Goal: Task Accomplishment & Management: Use online tool/utility

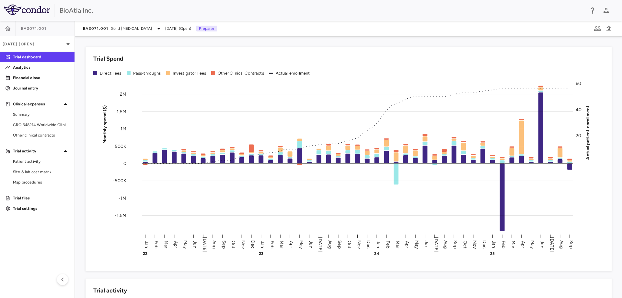
drag, startPoint x: 36, startPoint y: 122, endPoint x: 165, endPoint y: 25, distance: 161.7
click at [36, 122] on span "CRO 648214 Worldwide Clinical Trials Holdings, Inc." at bounding box center [41, 125] width 56 height 6
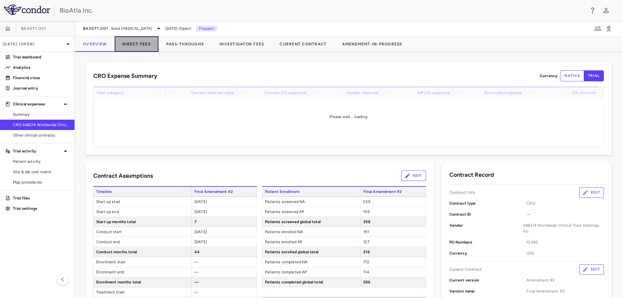
click at [138, 45] on button "Direct Fees" at bounding box center [137, 44] width 44 height 16
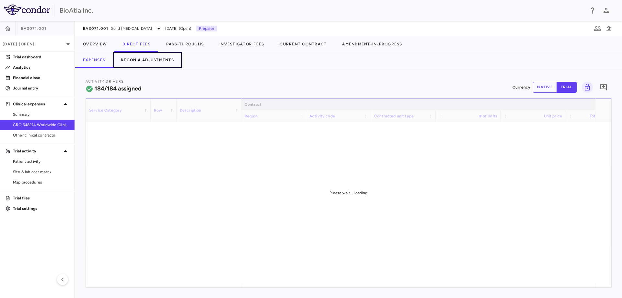
click at [156, 60] on button "Recon & Adjustments" at bounding box center [147, 60] width 69 height 16
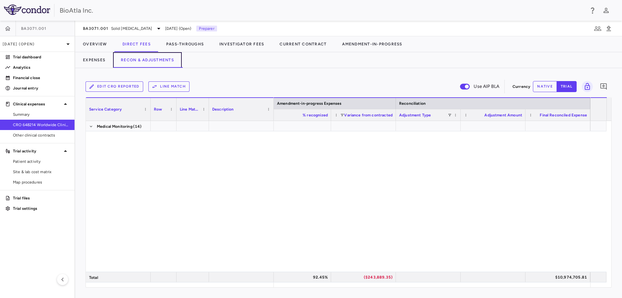
scroll to position [2162, 0]
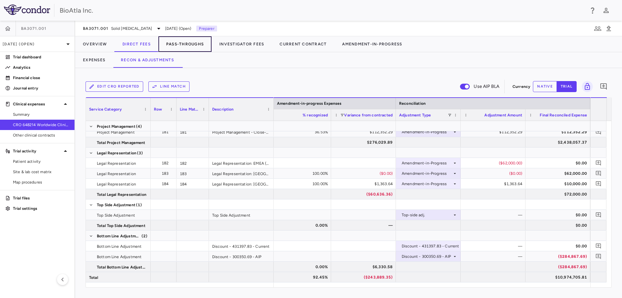
click at [190, 45] on button "Pass-Throughs" at bounding box center [184, 44] width 53 height 16
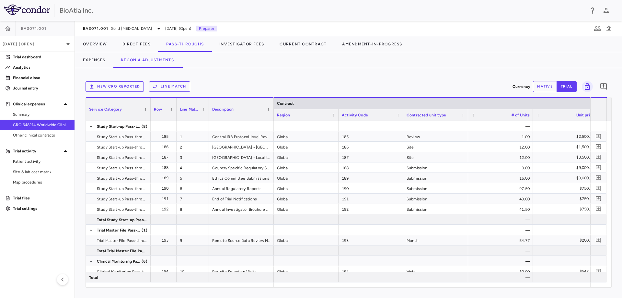
drag, startPoint x: 304, startPoint y: 288, endPoint x: 343, endPoint y: 295, distance: 39.5
click at [343, 295] on div "New CRO reported Line Match Currency native trial 0 Service Category Drag here …" at bounding box center [348, 183] width 547 height 230
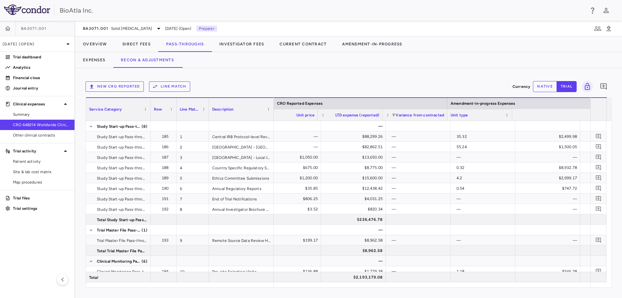
scroll to position [0, 1246]
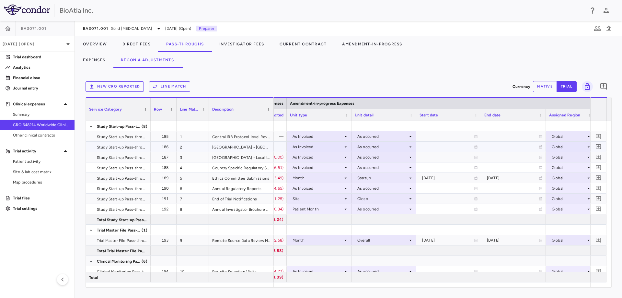
click at [344, 146] on icon at bounding box center [345, 146] width 5 height 5
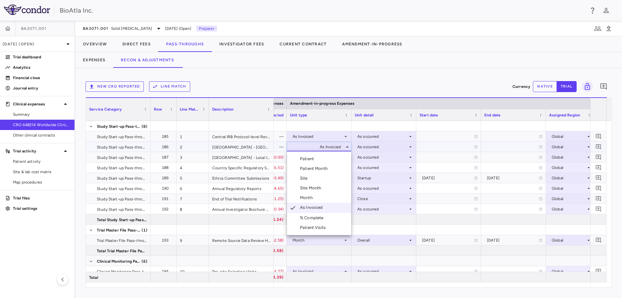
click at [315, 196] on div "Month" at bounding box center [307, 198] width 15 height 6
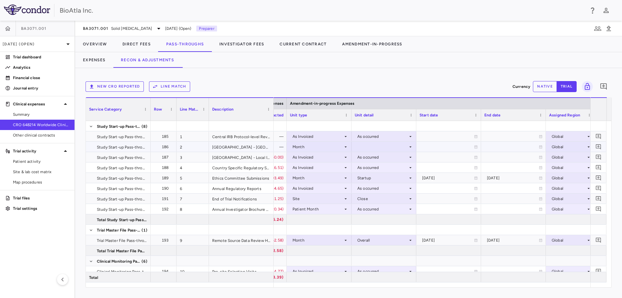
click at [408, 144] on div at bounding box center [384, 146] width 58 height 9
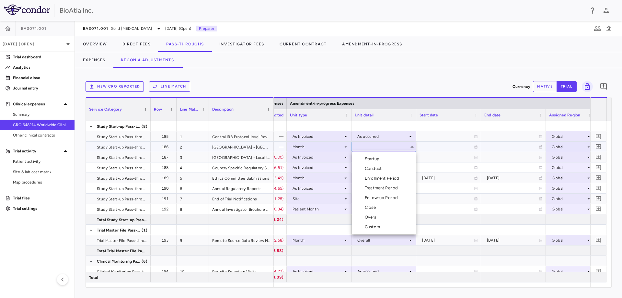
click at [377, 160] on div "Startup" at bounding box center [373, 159] width 17 height 6
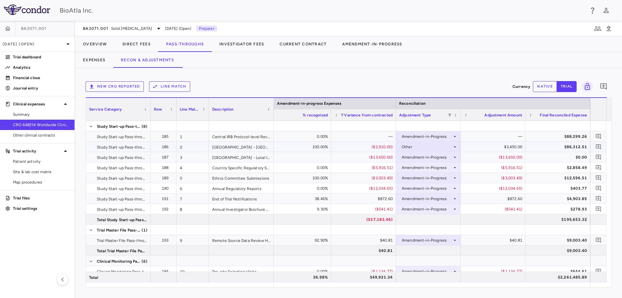
click at [449, 143] on div "Other" at bounding box center [427, 147] width 51 height 10
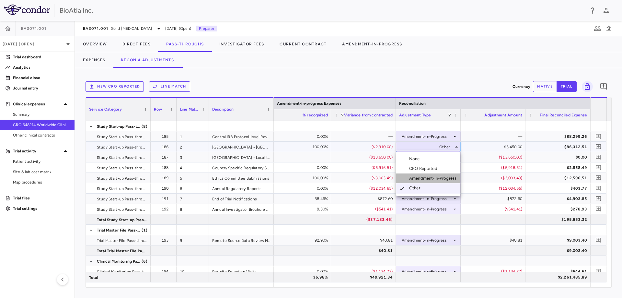
click at [424, 180] on div "Amendment-in-Progress" at bounding box center [434, 178] width 50 height 6
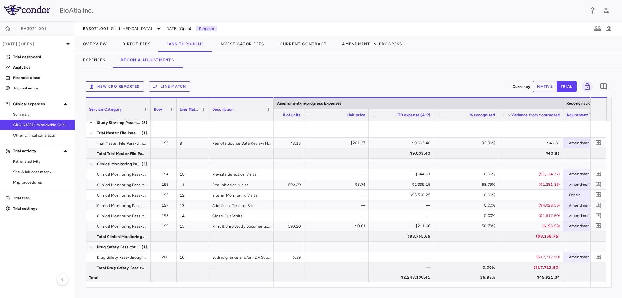
scroll to position [0, 1545]
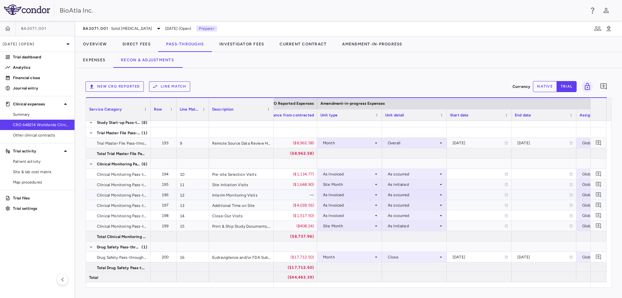
click at [328, 193] on div "As Invoiced" at bounding box center [348, 195] width 51 height 10
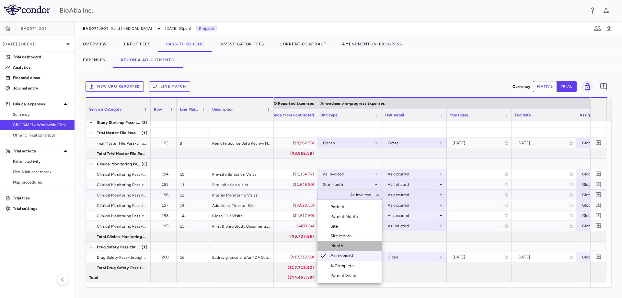
click at [335, 245] on div "Month" at bounding box center [338, 246] width 15 height 6
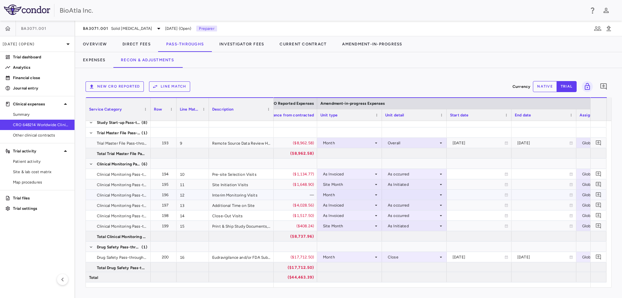
click at [435, 196] on div at bounding box center [414, 194] width 58 height 9
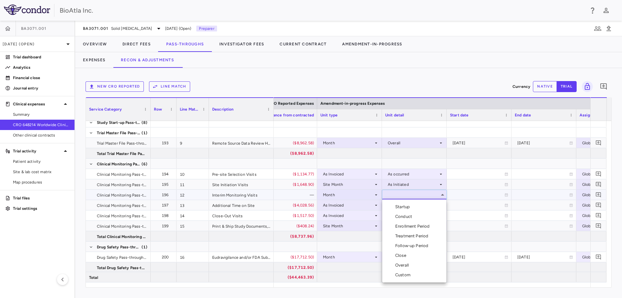
click at [410, 217] on div "Conduct" at bounding box center [404, 217] width 19 height 6
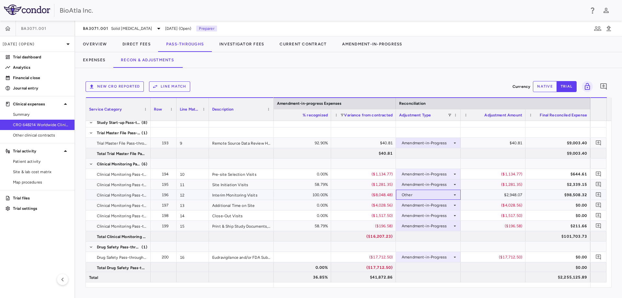
click at [445, 194] on div "Other" at bounding box center [427, 195] width 51 height 10
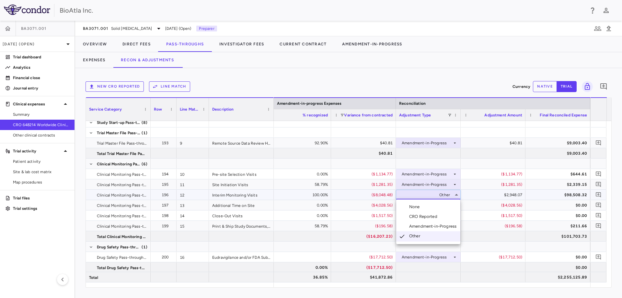
click at [429, 226] on div "Amendment-in-Progress" at bounding box center [434, 226] width 50 height 6
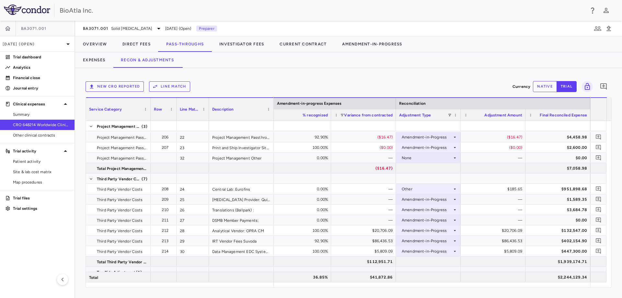
scroll to position [378, 0]
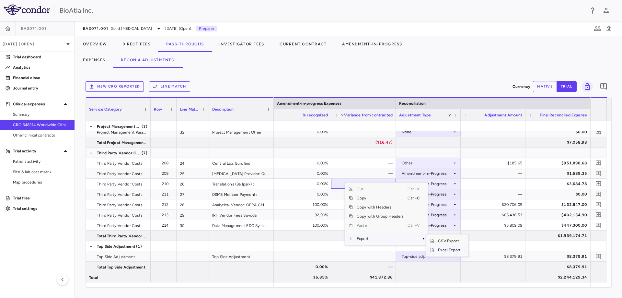
click at [450, 249] on span "Excel Export" at bounding box center [449, 249] width 30 height 9
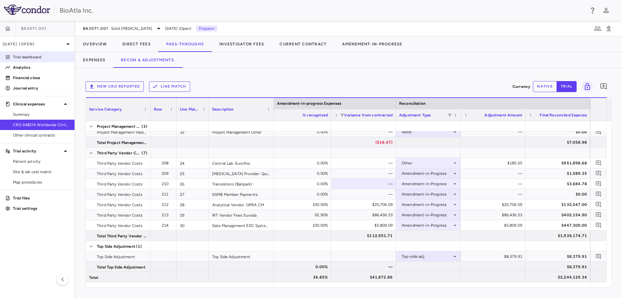
click at [13, 53] on link "Trial dashboard" at bounding box center [37, 57] width 75 height 10
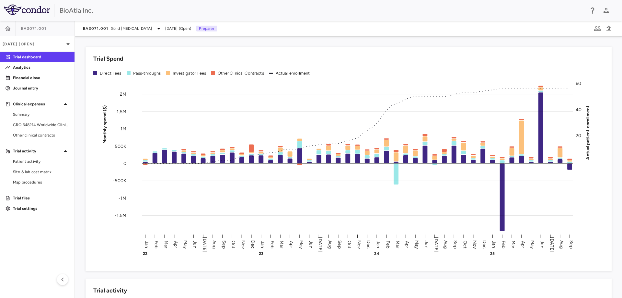
scroll to position [397, 0]
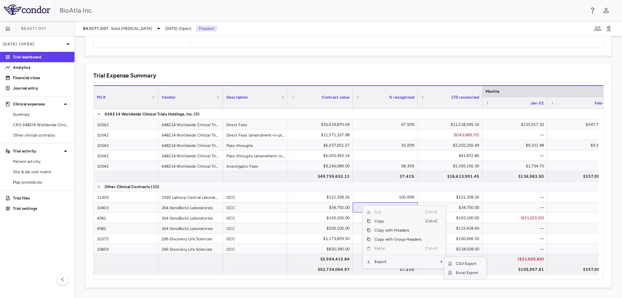
click at [469, 271] on span "Excel Export" at bounding box center [467, 272] width 30 height 9
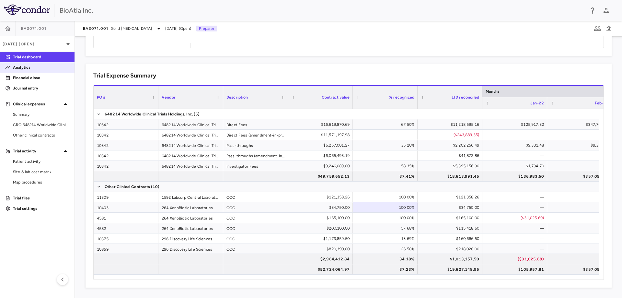
click at [20, 69] on p "Analytics" at bounding box center [41, 67] width 56 height 6
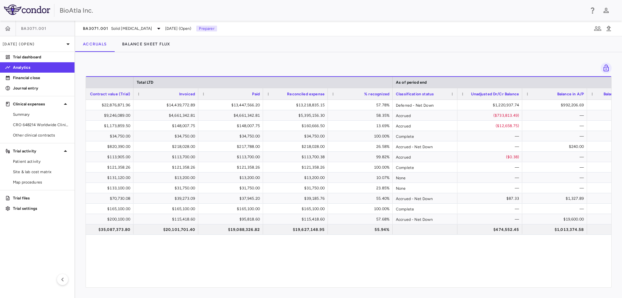
scroll to position [0, 477]
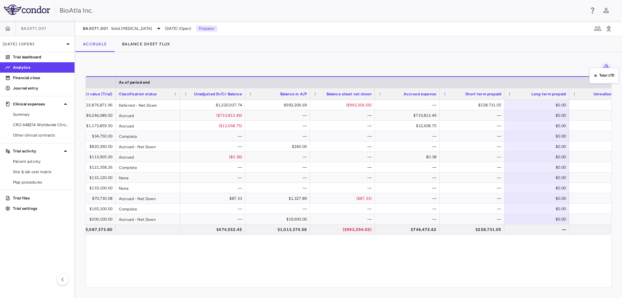
drag, startPoint x: 343, startPoint y: 82, endPoint x: 593, endPoint y: 72, distance: 250.4
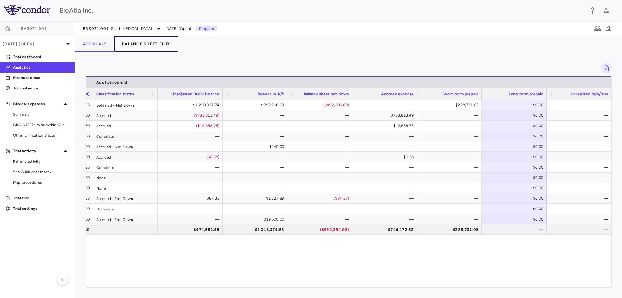
click at [152, 43] on button "Balance Sheet Flux" at bounding box center [146, 44] width 64 height 16
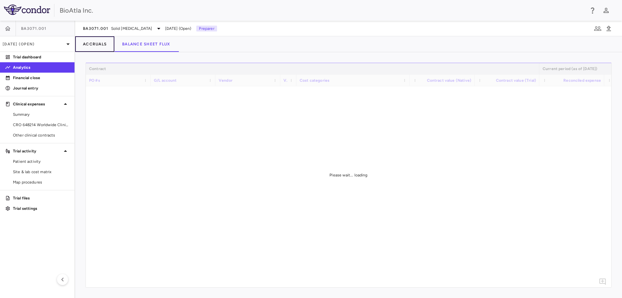
click at [88, 45] on button "Accruals" at bounding box center [94, 44] width 39 height 16
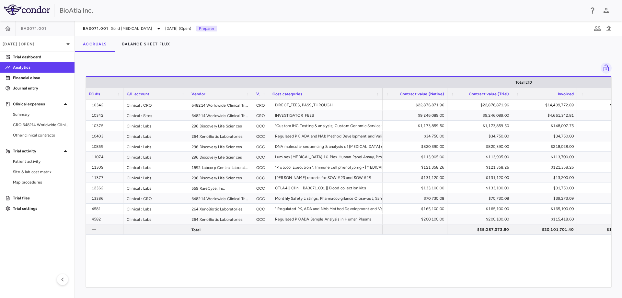
drag, startPoint x: 150, startPoint y: 92, endPoint x: 123, endPoint y: 101, distance: 29.4
click at [123, 101] on div "Total LTD PO #s G/L account Vendor Vendor type" at bounding box center [349, 181] width 526 height 211
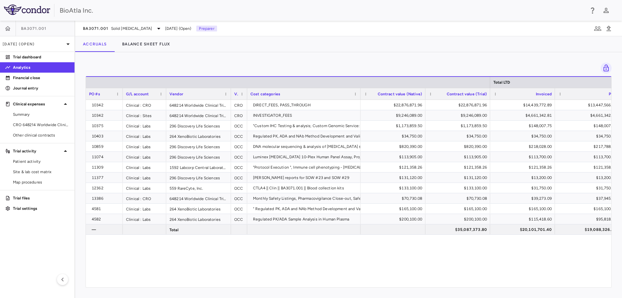
drag, startPoint x: 187, startPoint y: 92, endPoint x: 165, endPoint y: 99, distance: 22.5
click at [165, 99] on div at bounding box center [166, 93] width 3 height 11
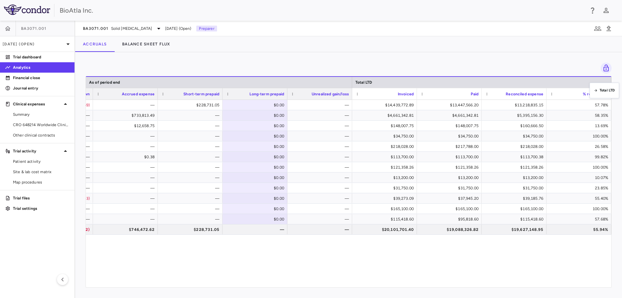
drag, startPoint x: 372, startPoint y: 80, endPoint x: 610, endPoint y: 87, distance: 238.0
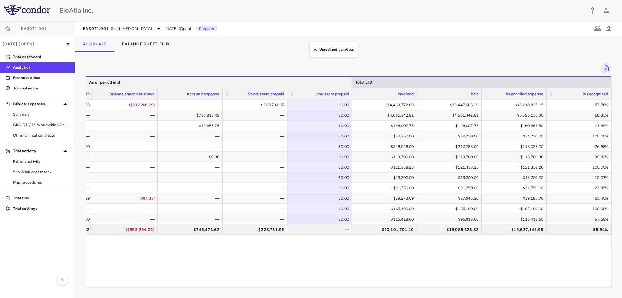
drag, startPoint x: 301, startPoint y: 89, endPoint x: 267, endPoint y: 81, distance: 35.4
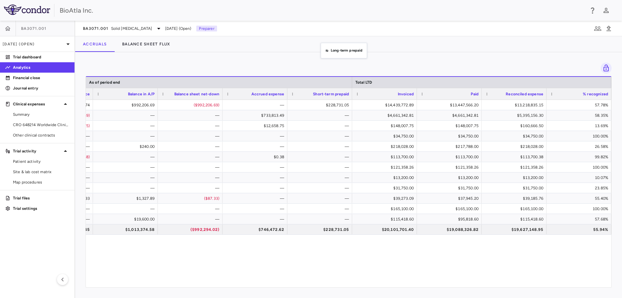
drag, startPoint x: 303, startPoint y: 97, endPoint x: 324, endPoint y: 47, distance: 54.4
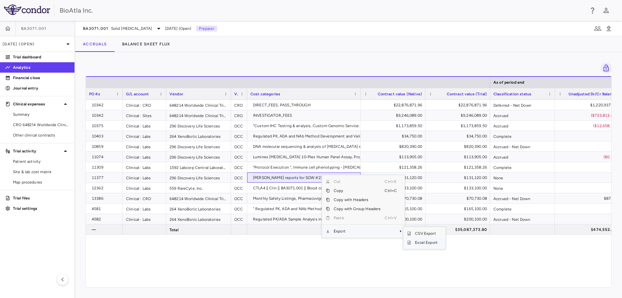
click at [424, 243] on span "Excel Export" at bounding box center [426, 242] width 30 height 9
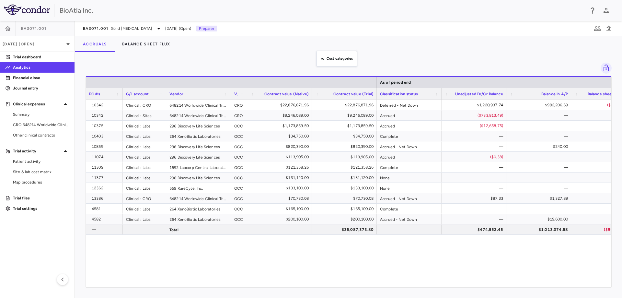
drag, startPoint x: 306, startPoint y: 94, endPoint x: 319, endPoint y: 62, distance: 35.2
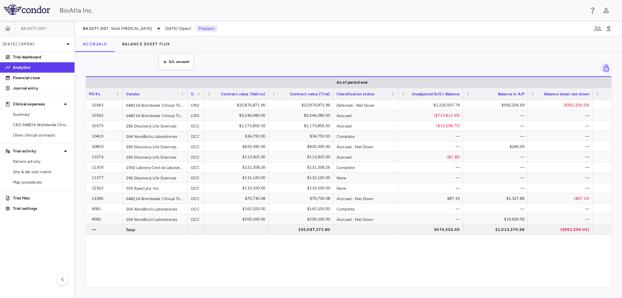
drag, startPoint x: 142, startPoint y: 93, endPoint x: 156, endPoint y: 68, distance: 28.0
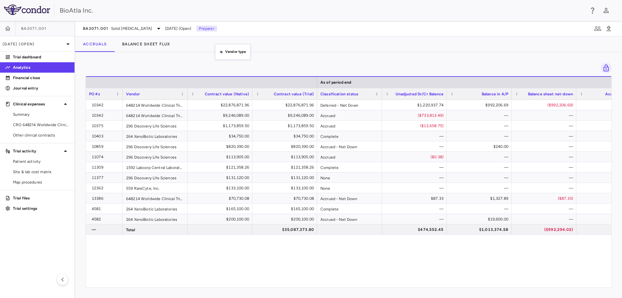
drag, startPoint x: 197, startPoint y: 90, endPoint x: 219, endPoint y: 47, distance: 48.4
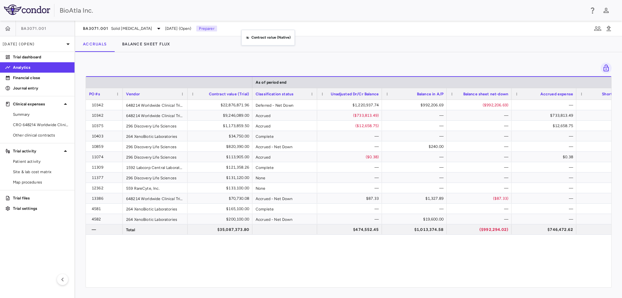
drag, startPoint x: 205, startPoint y: 96, endPoint x: 245, endPoint y: 34, distance: 73.6
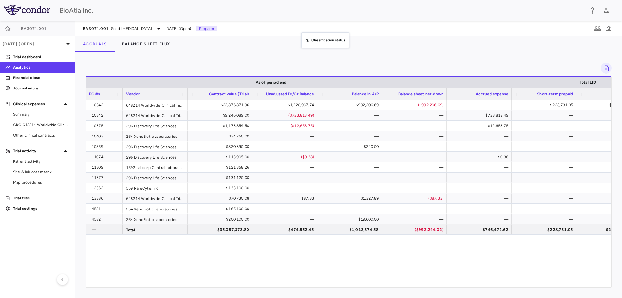
drag, startPoint x: 300, startPoint y: 93, endPoint x: 305, endPoint y: 36, distance: 56.9
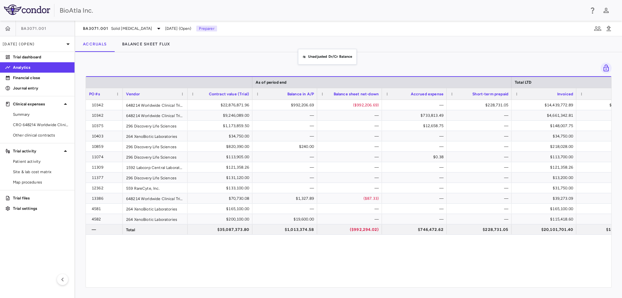
drag, startPoint x: 283, startPoint y: 93, endPoint x: 301, endPoint y: 53, distance: 44.1
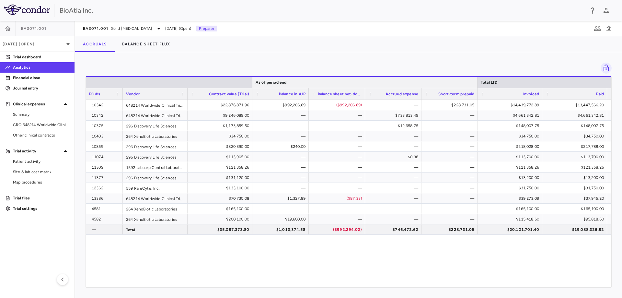
drag, startPoint x: 512, startPoint y: 80, endPoint x: 477, endPoint y: 88, distance: 36.2
click at [477, 88] on div "As of period end Total LTD PO #s Vendor Contract value (Trial)" at bounding box center [411, 87] width 651 height 23
